Goal: Information Seeking & Learning: Find contact information

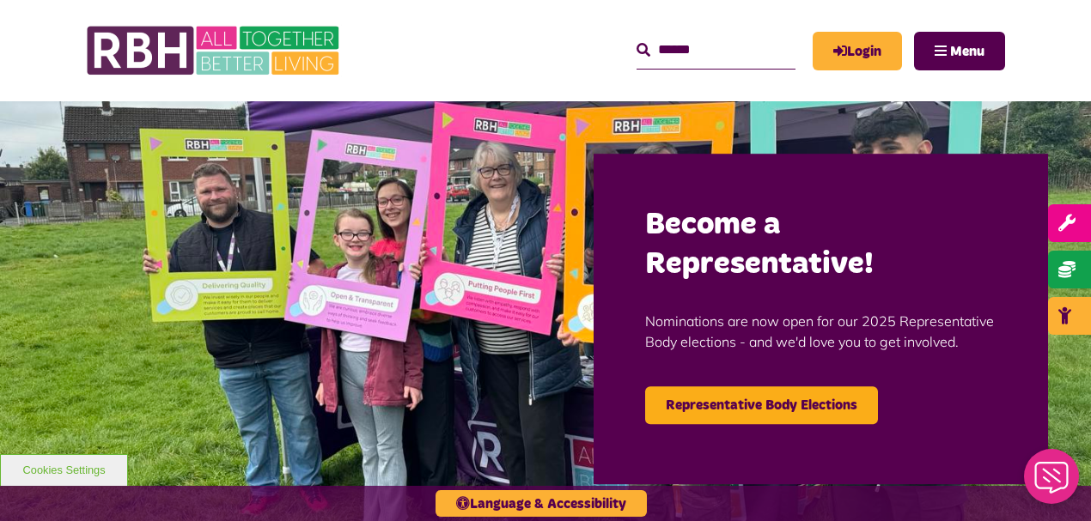
scroll to position [458, 0]
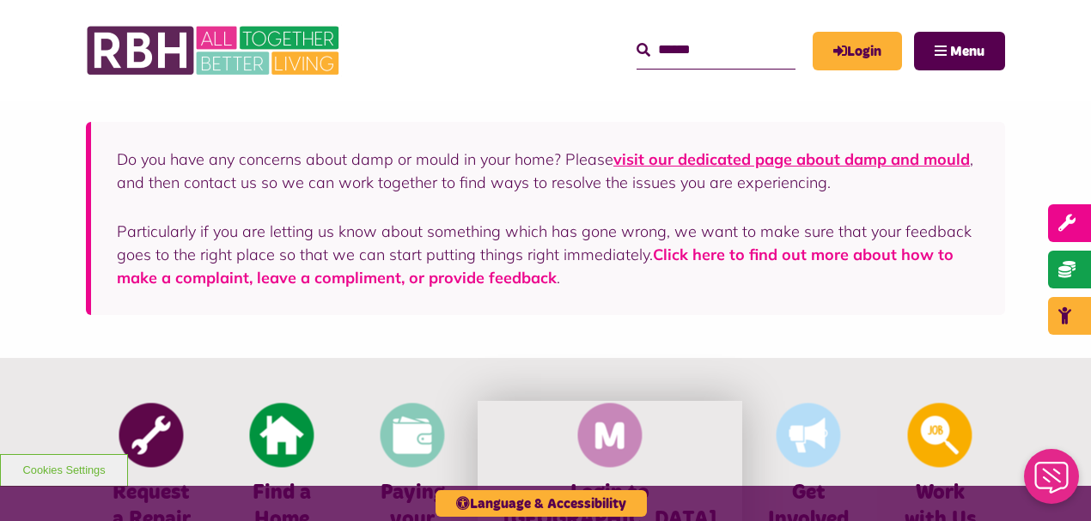
drag, startPoint x: 681, startPoint y: 309, endPoint x: 677, endPoint y: 356, distance: 46.6
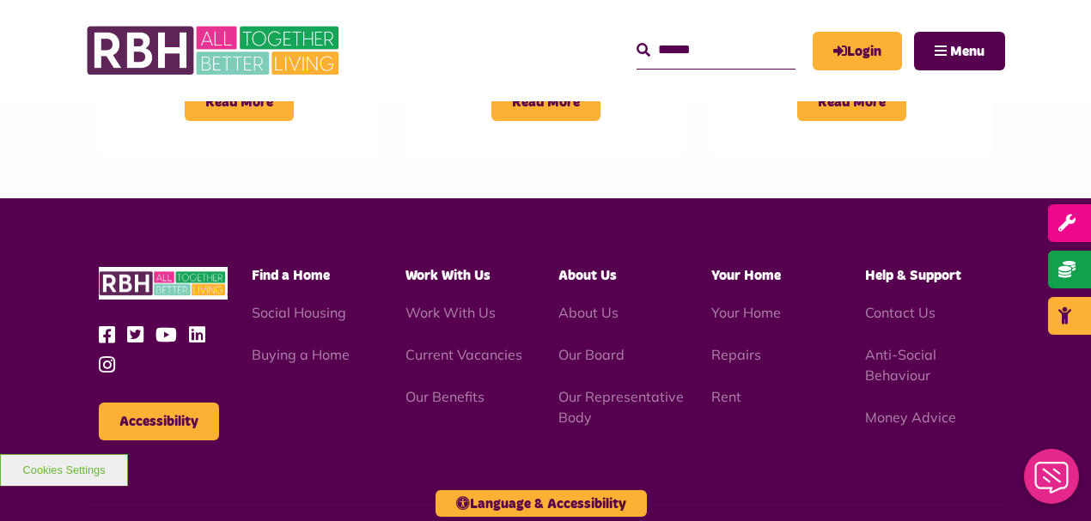
scroll to position [1819, 0]
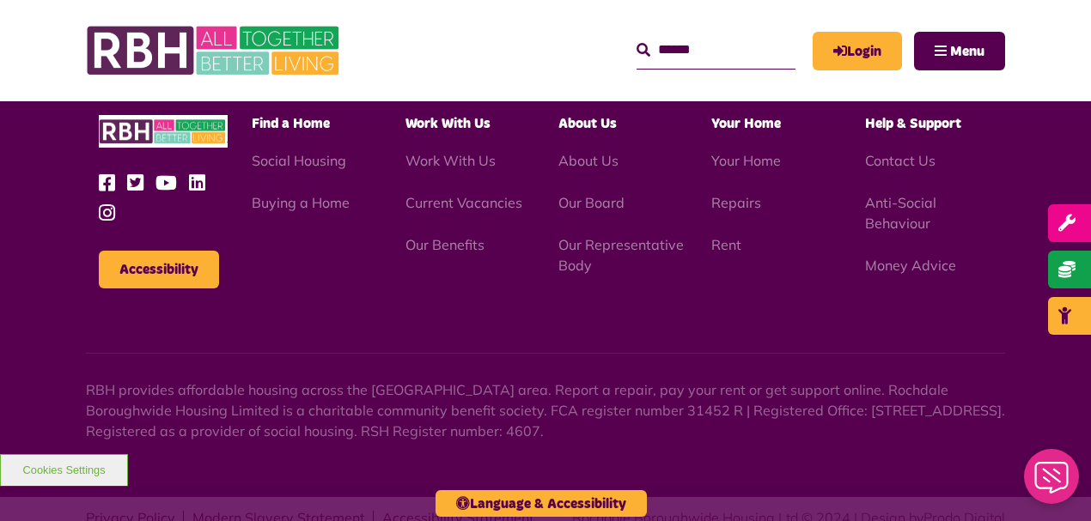
drag, startPoint x: 661, startPoint y: 285, endPoint x: 653, endPoint y: 539, distance: 254.4
click at [500, 392] on p "RBH provides affordable housing across the [GEOGRAPHIC_DATA] area. Report a rep…" at bounding box center [545, 411] width 919 height 62
click at [689, 396] on div "Accessibility Find a Home" at bounding box center [545, 272] width 1091 height 452
click at [688, 396] on div "Accessibility Find a Home" at bounding box center [545, 272] width 1091 height 452
click at [682, 391] on p "RBH provides affordable housing across the [GEOGRAPHIC_DATA] area. Report a rep…" at bounding box center [545, 411] width 919 height 62
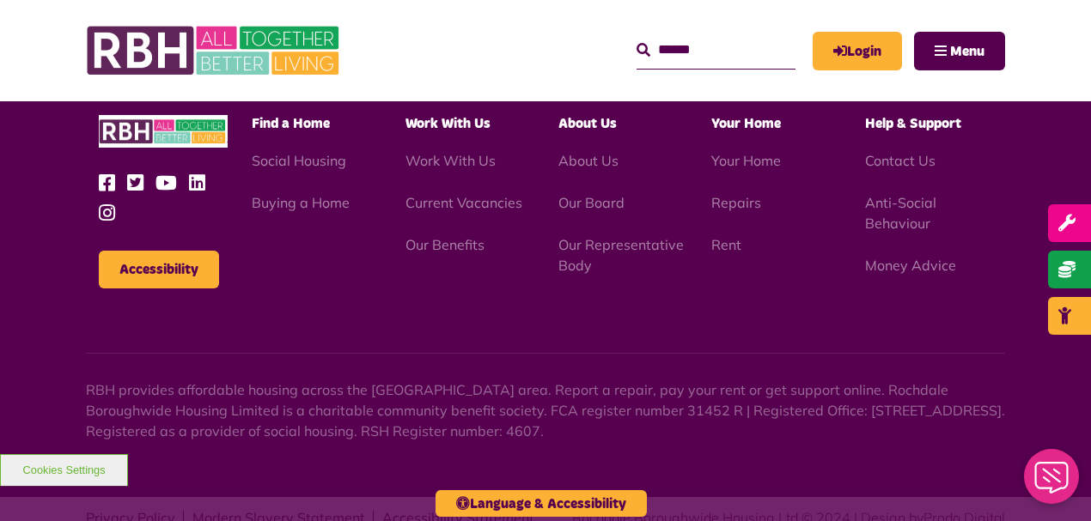
click at [673, 388] on p "RBH provides affordable housing across the [GEOGRAPHIC_DATA] area. Report a rep…" at bounding box center [545, 411] width 919 height 62
click at [606, 380] on p "RBH provides affordable housing across the [GEOGRAPHIC_DATA] area. Report a rep…" at bounding box center [545, 411] width 919 height 62
drag, startPoint x: 588, startPoint y: 364, endPoint x: 538, endPoint y: 366, distance: 49.9
click at [538, 380] on p "RBH provides affordable housing across the [GEOGRAPHIC_DATA] area. Report a rep…" at bounding box center [545, 411] width 919 height 62
copy p "31452 R"
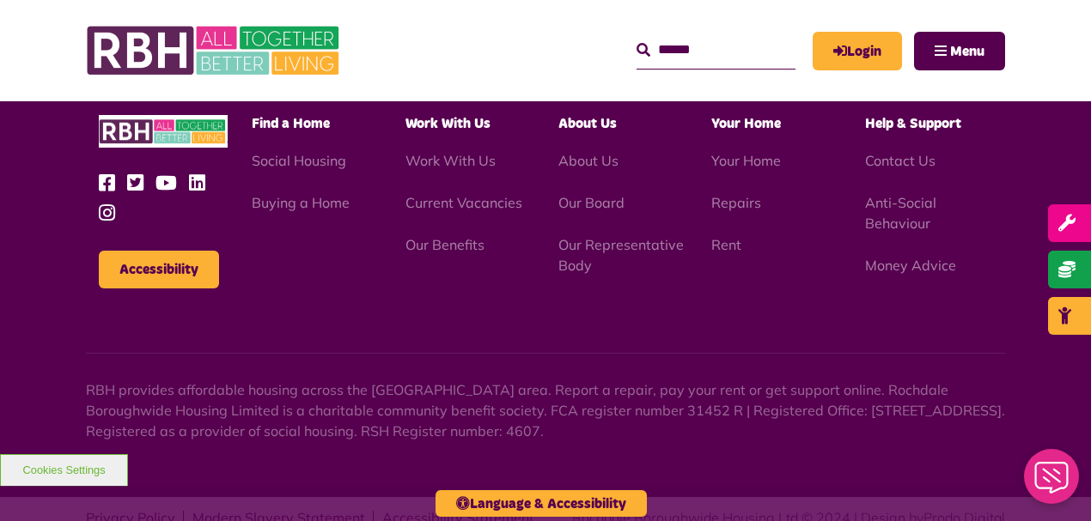
click at [503, 380] on p "RBH provides affordable housing across the [GEOGRAPHIC_DATA] area. Report a rep…" at bounding box center [545, 411] width 919 height 62
drag, startPoint x: 401, startPoint y: 358, endPoint x: 588, endPoint y: 369, distance: 186.7
click at [588, 380] on p "RBH provides affordable housing across the [GEOGRAPHIC_DATA] area. Report a rep…" at bounding box center [545, 411] width 919 height 62
copy p "FCA register number 31452 R"
click at [799, 380] on p "RBH provides affordable housing across the [GEOGRAPHIC_DATA] area. Report a rep…" at bounding box center [545, 411] width 919 height 62
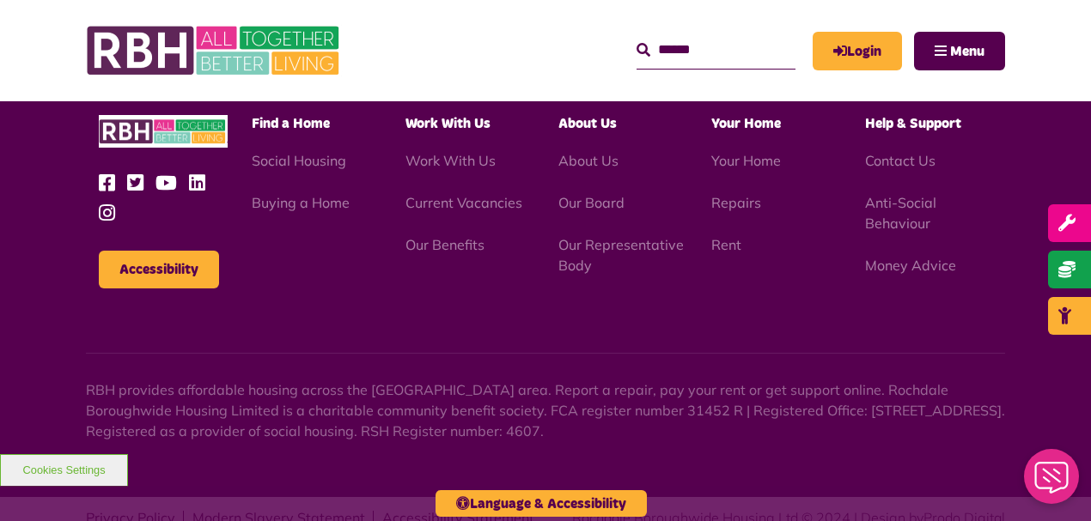
click at [744, 393] on p "RBH provides affordable housing across the [GEOGRAPHIC_DATA] area. Report a rep…" at bounding box center [545, 411] width 919 height 62
click at [732, 392] on p "RBH provides affordable housing across the [GEOGRAPHIC_DATA] area. Report a rep…" at bounding box center [545, 411] width 919 height 62
click at [625, 411] on div "Accessibility Find a Home" at bounding box center [545, 272] width 1091 height 452
drag, startPoint x: 495, startPoint y: 381, endPoint x: 667, endPoint y: 383, distance: 172.7
click at [667, 383] on p "RBH provides affordable housing across the [GEOGRAPHIC_DATA] area. Report a rep…" at bounding box center [545, 411] width 919 height 62
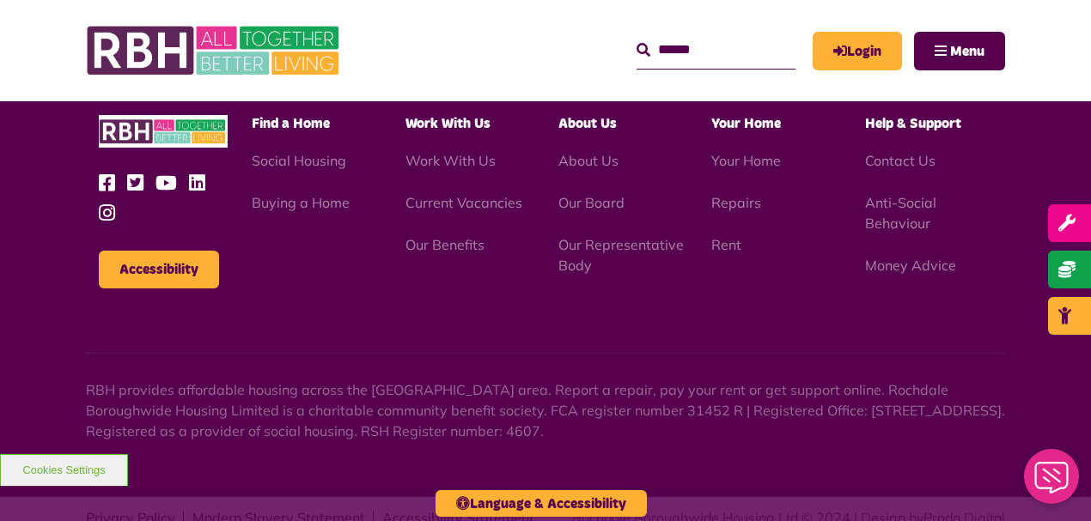
copy p "RSH Register number: 4607"
click at [454, 380] on p "RBH provides affordable housing across the [GEOGRAPHIC_DATA] area. Report a rep…" at bounding box center [545, 411] width 919 height 62
click at [518, 380] on p "RBH provides affordable housing across the [GEOGRAPHIC_DATA] area. Report a rep…" at bounding box center [545, 411] width 919 height 62
click at [309, 380] on p "RBH provides affordable housing across the [GEOGRAPHIC_DATA] area. Report a rep…" at bounding box center [545, 411] width 919 height 62
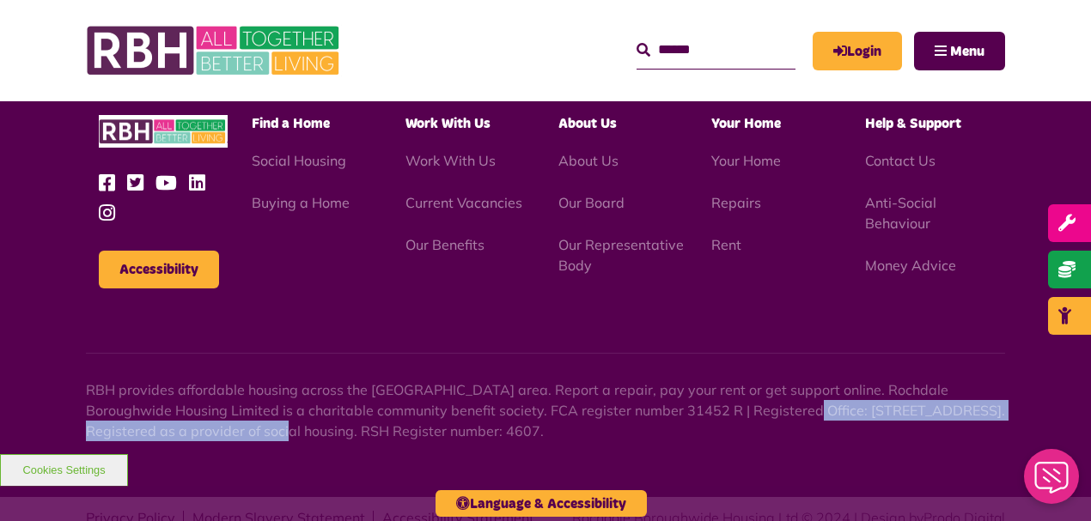
drag, startPoint x: 215, startPoint y: 383, endPoint x: 716, endPoint y: 362, distance: 502.1
click at [716, 380] on p "RBH provides affordable housing across the [GEOGRAPHIC_DATA] area. Report a rep…" at bounding box center [545, 411] width 919 height 62
copy p "Unique Enterprise Centre, Belfield Road, Rochdale, OL16 2UP"
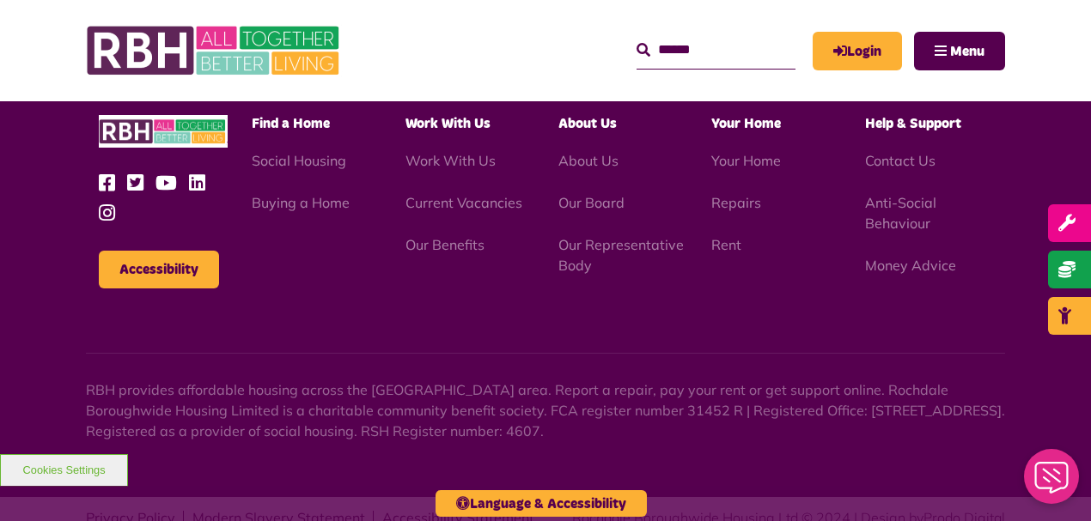
click at [593, 380] on p "RBH provides affordable housing across the [GEOGRAPHIC_DATA] area. Report a rep…" at bounding box center [545, 411] width 919 height 62
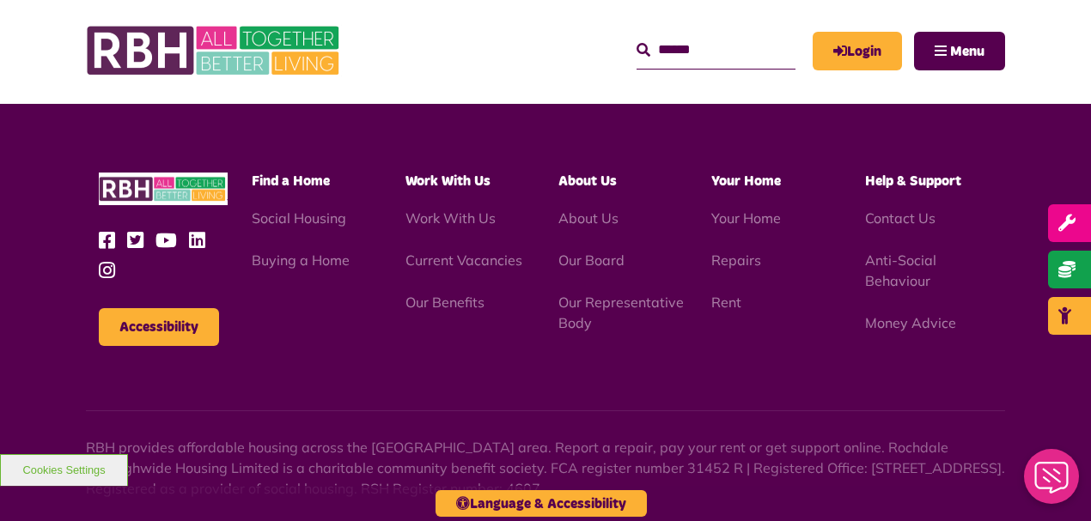
scroll to position [1704, 0]
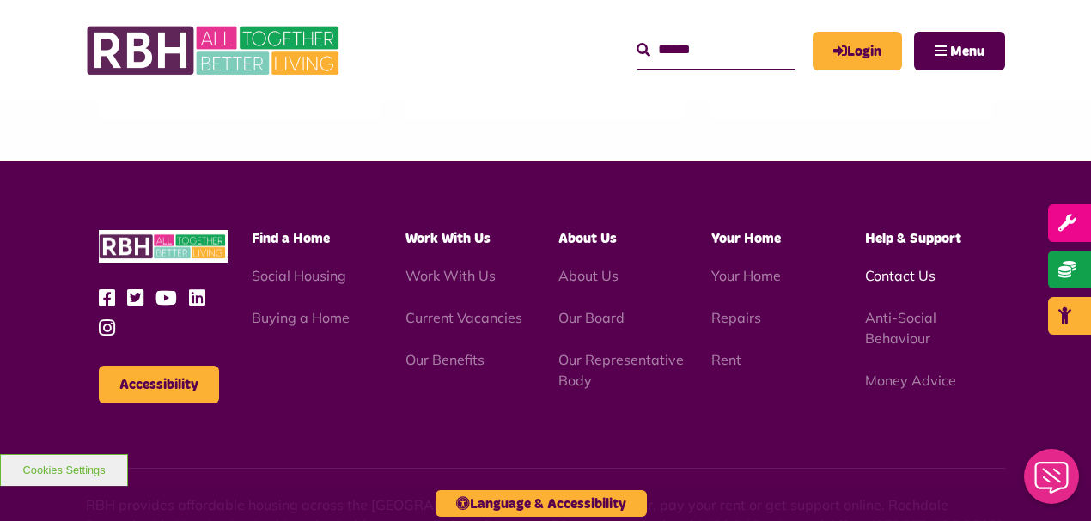
click at [883, 267] on link "Contact Us" at bounding box center [900, 275] width 70 height 17
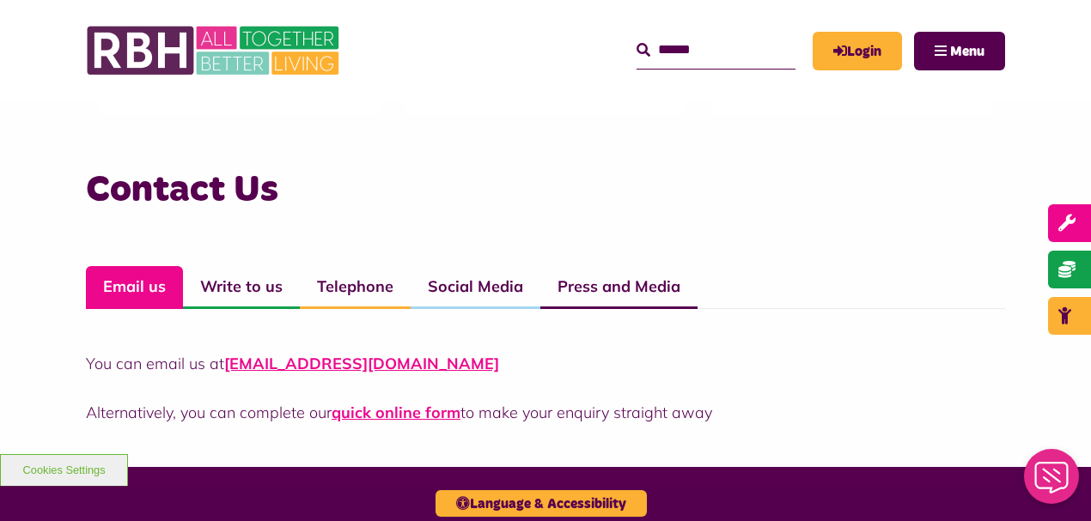
scroll to position [1203, 0]
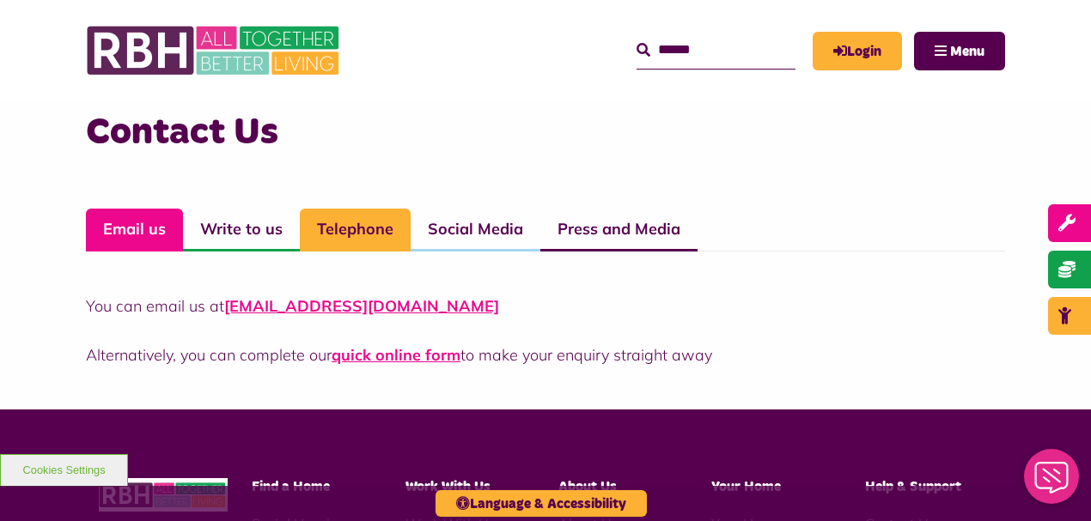
click at [350, 228] on link "Telephone" at bounding box center [355, 230] width 111 height 43
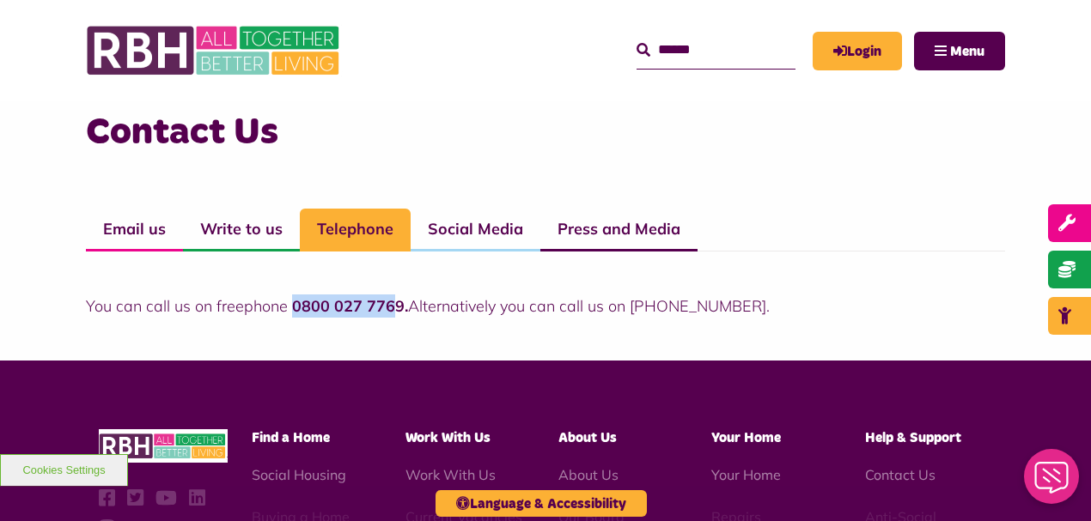
drag, startPoint x: 293, startPoint y: 306, endPoint x: 390, endPoint y: 290, distance: 98.3
click at [392, 300] on strong "0800 027 7769." at bounding box center [350, 306] width 116 height 20
click at [474, 118] on h3 "Contact Us" at bounding box center [545, 132] width 919 height 49
click at [670, 330] on div "Contact Us Email us Write to us Telephone Social Media Press and Media You can …" at bounding box center [545, 230] width 1091 height 261
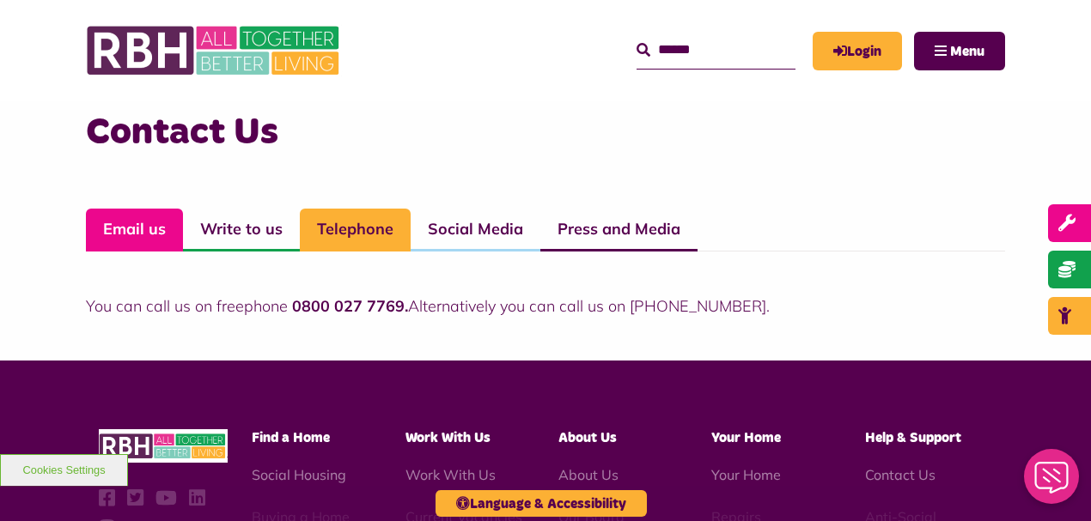
click at [132, 234] on link "Email us" at bounding box center [134, 230] width 97 height 43
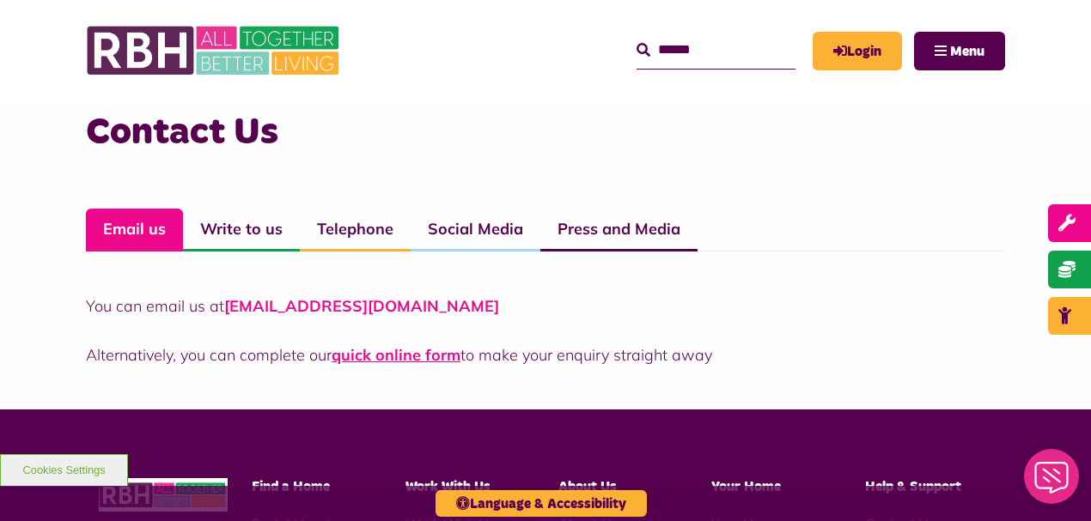
drag, startPoint x: 224, startPoint y: 304, endPoint x: 464, endPoint y: 307, distance: 239.7
click at [464, 307] on p "You can email us at [EMAIL_ADDRESS][DOMAIN_NAME]" at bounding box center [545, 306] width 919 height 23
copy link "[EMAIL_ADDRESS][DOMAIN_NAME]"
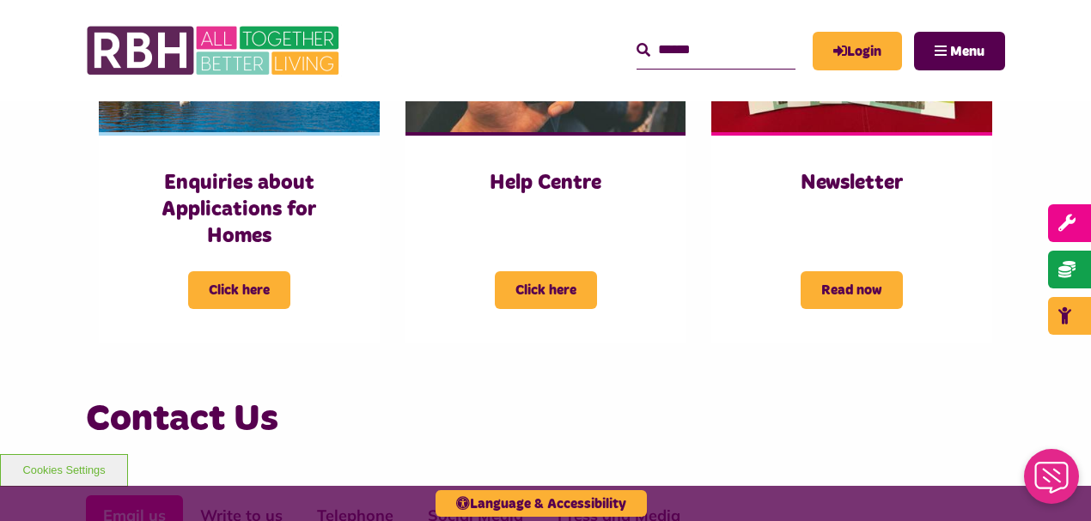
scroll to position [744, 0]
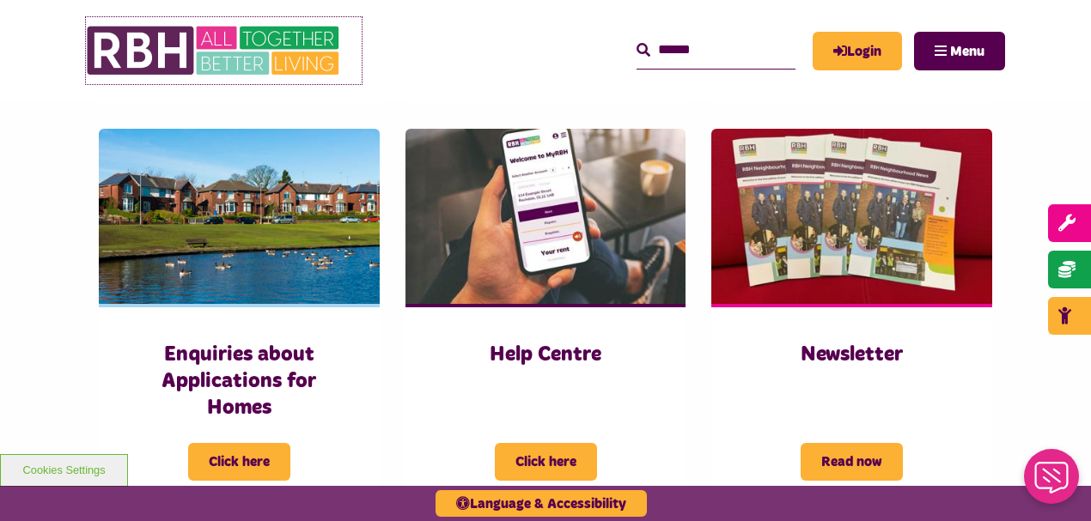
click at [135, 27] on img at bounding box center [215, 50] width 258 height 67
